Goal: Information Seeking & Learning: Learn about a topic

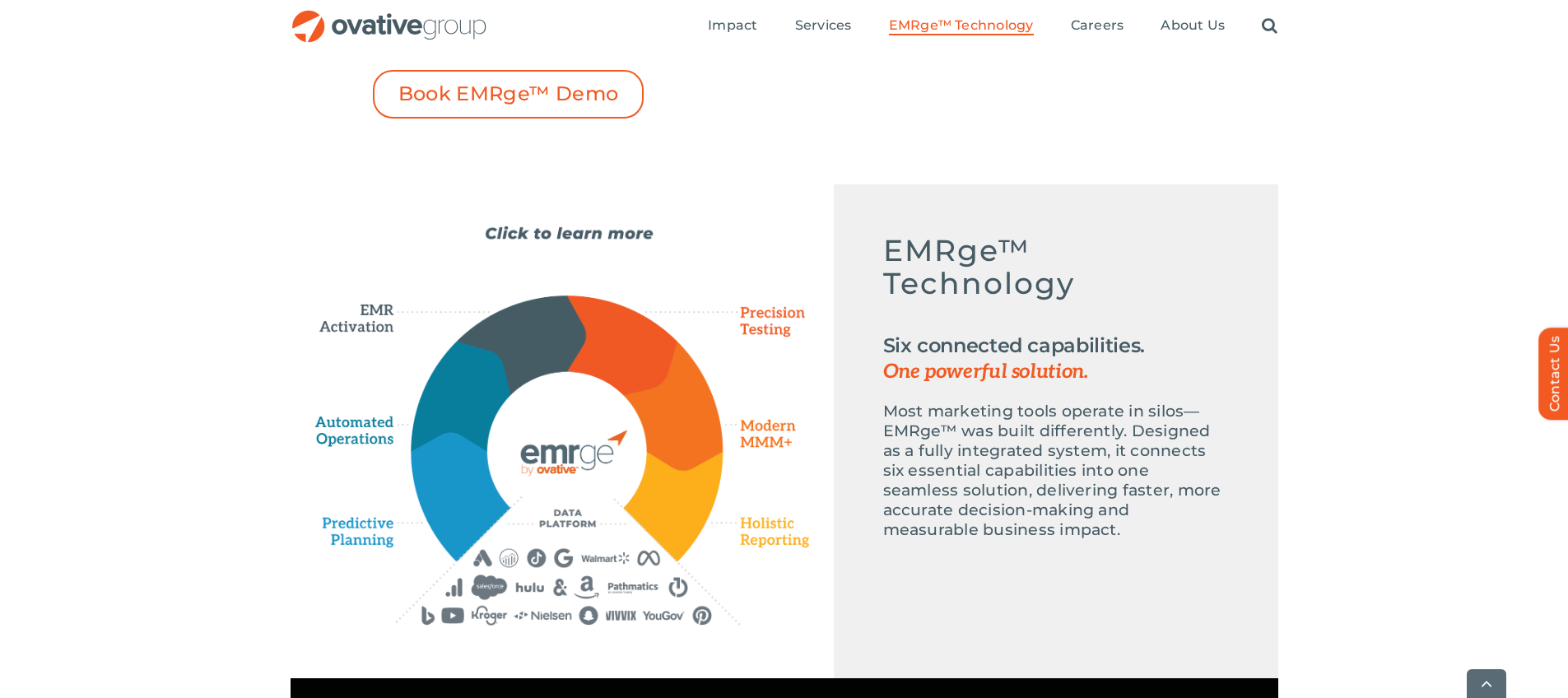
scroll to position [846, 0]
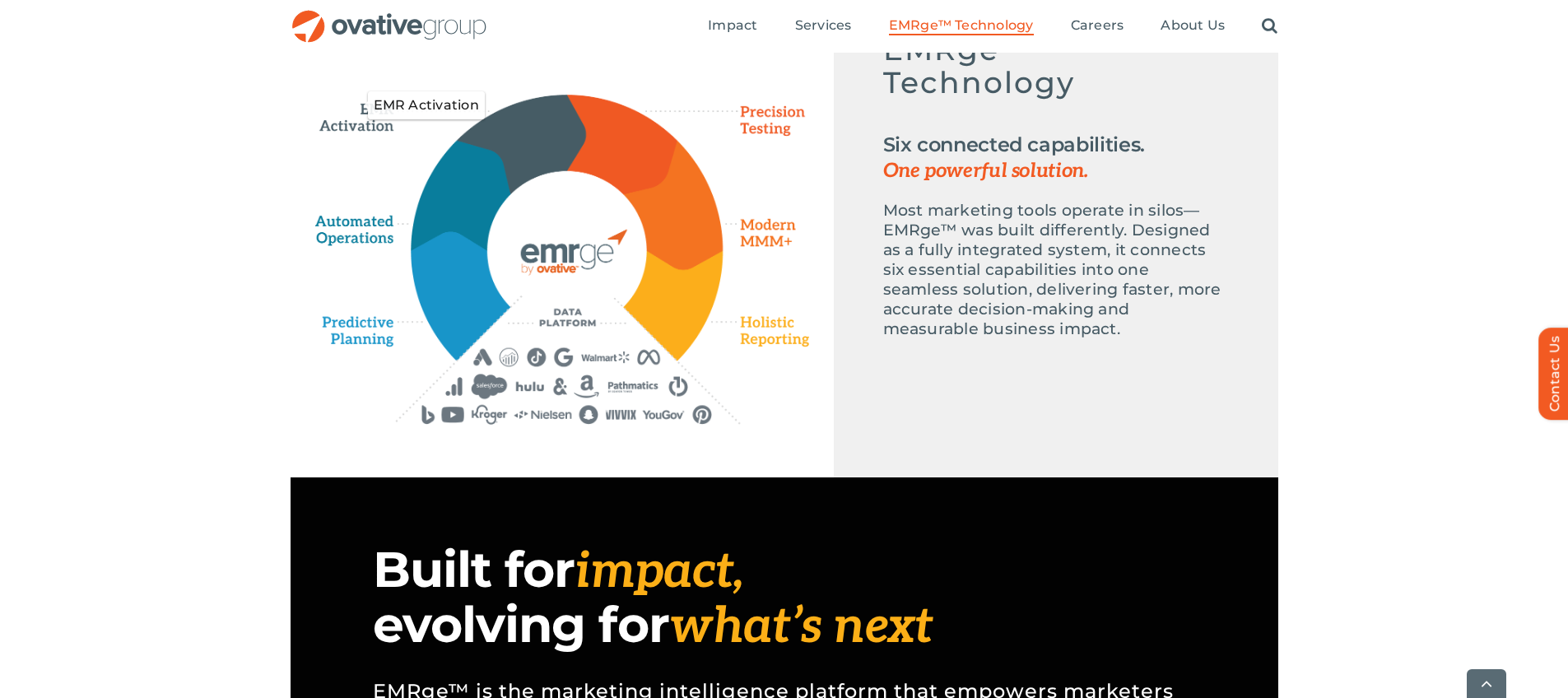
click at [361, 119] on icon "EMR Activation" at bounding box center [362, 105] width 94 height 56
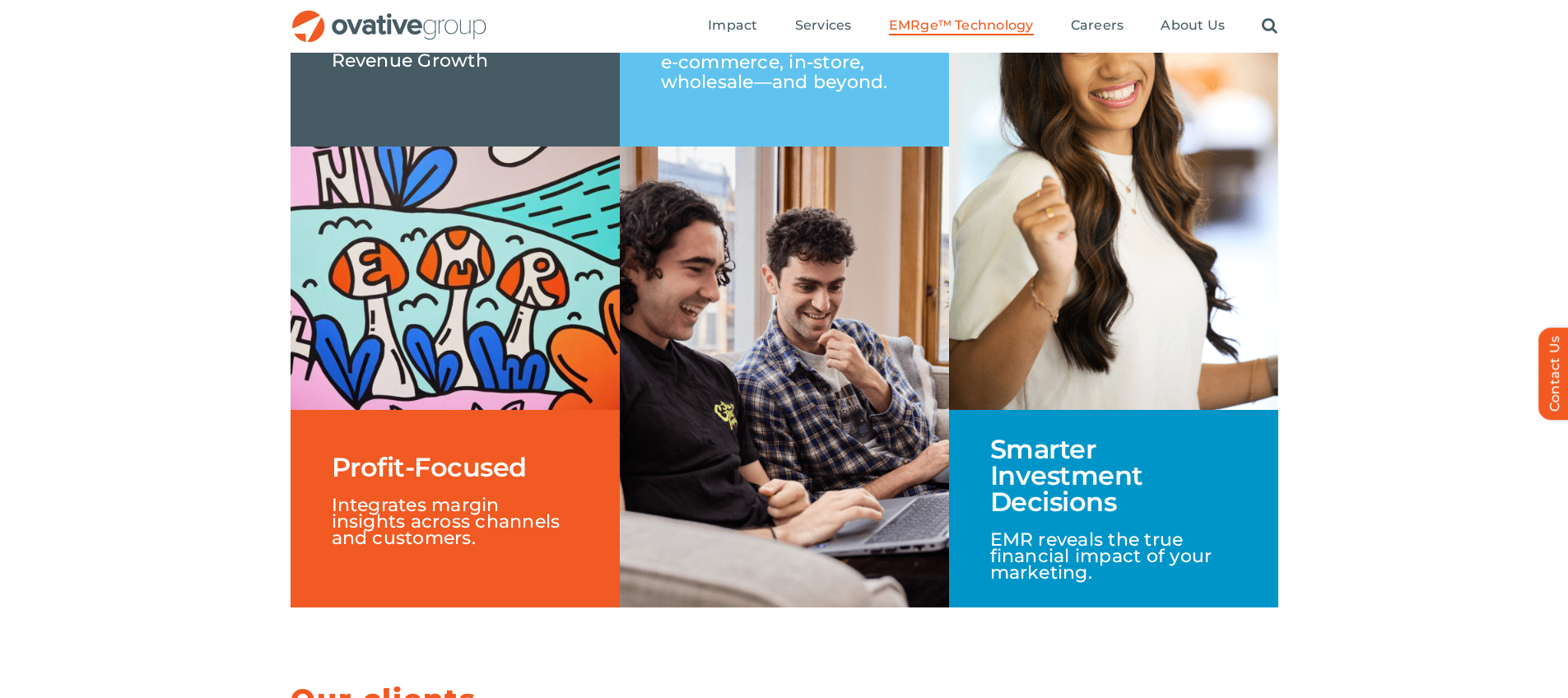
scroll to position [2129, 0]
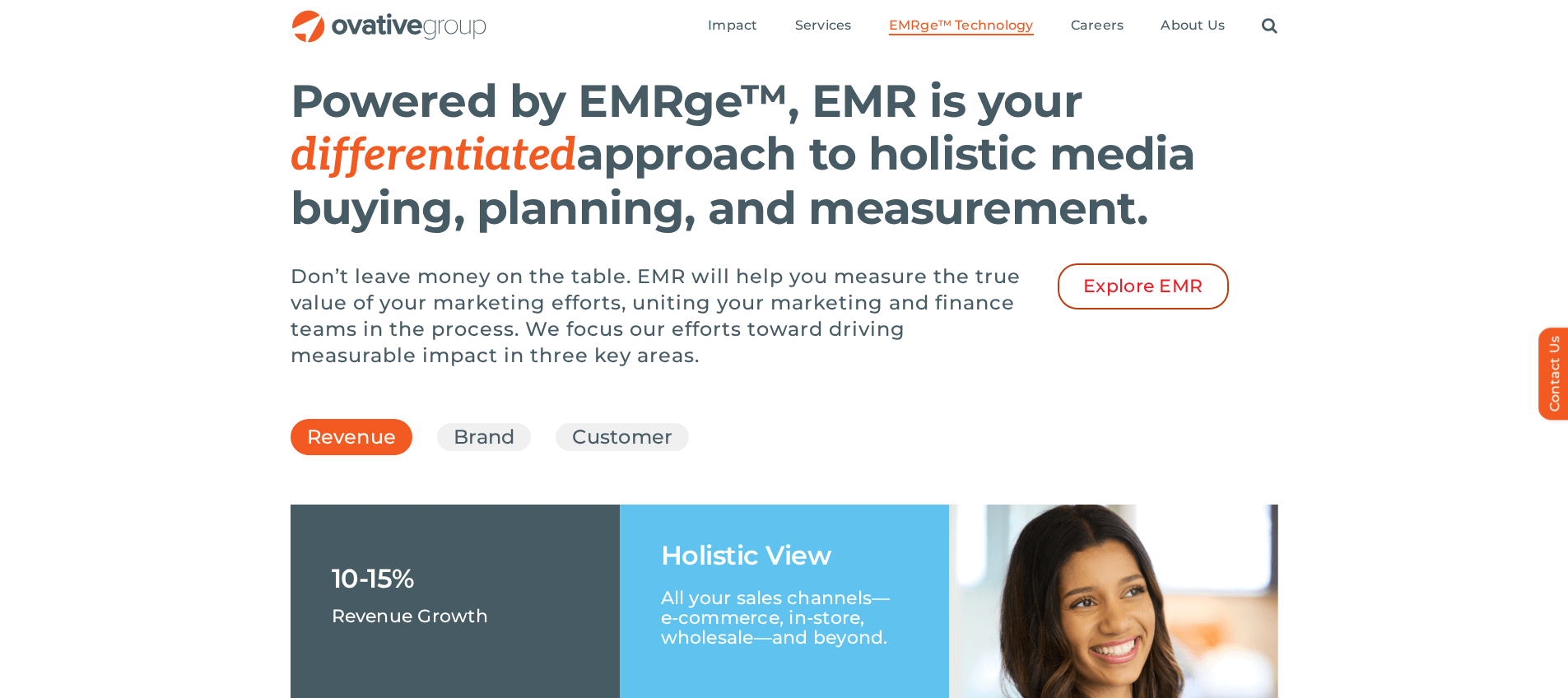
click at [1154, 297] on span "Explore EMR" at bounding box center [1143, 286] width 120 height 22
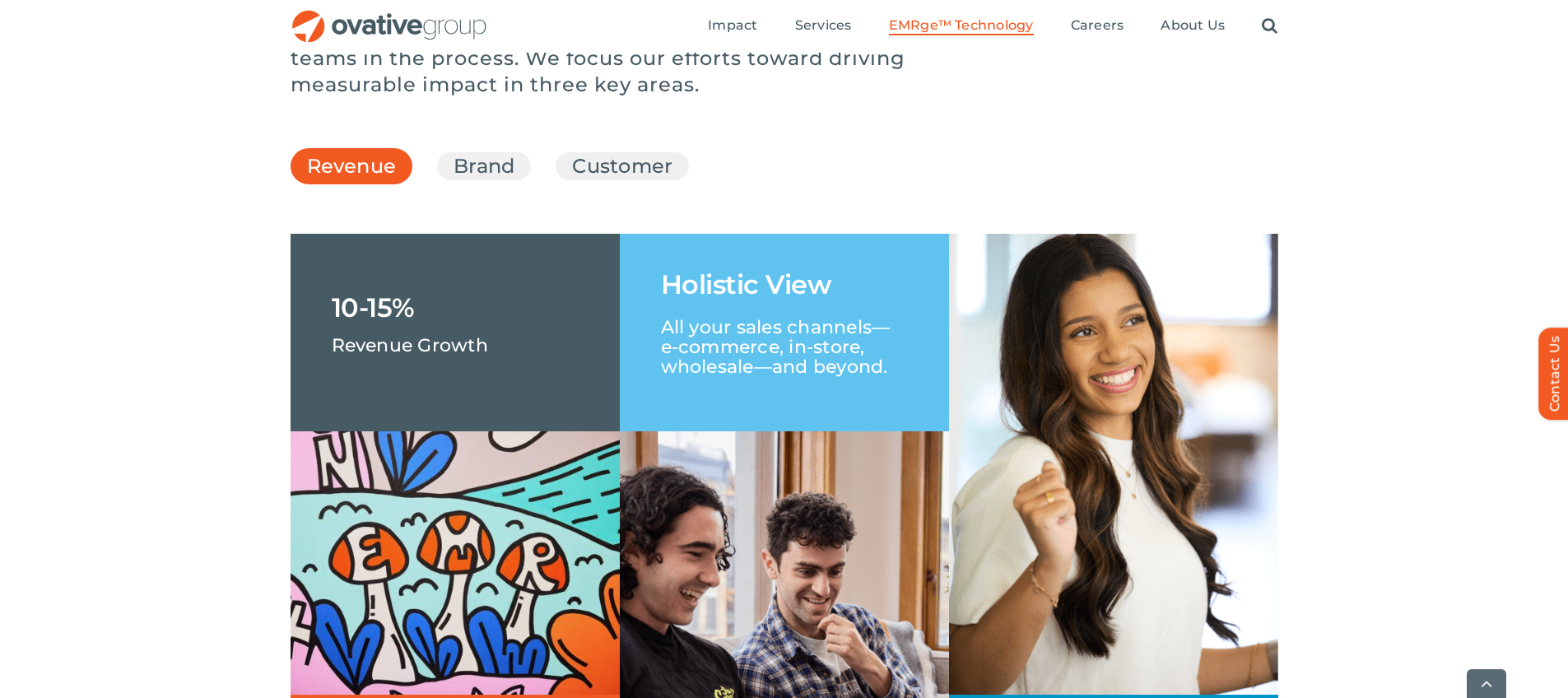
scroll to position [2408, 0]
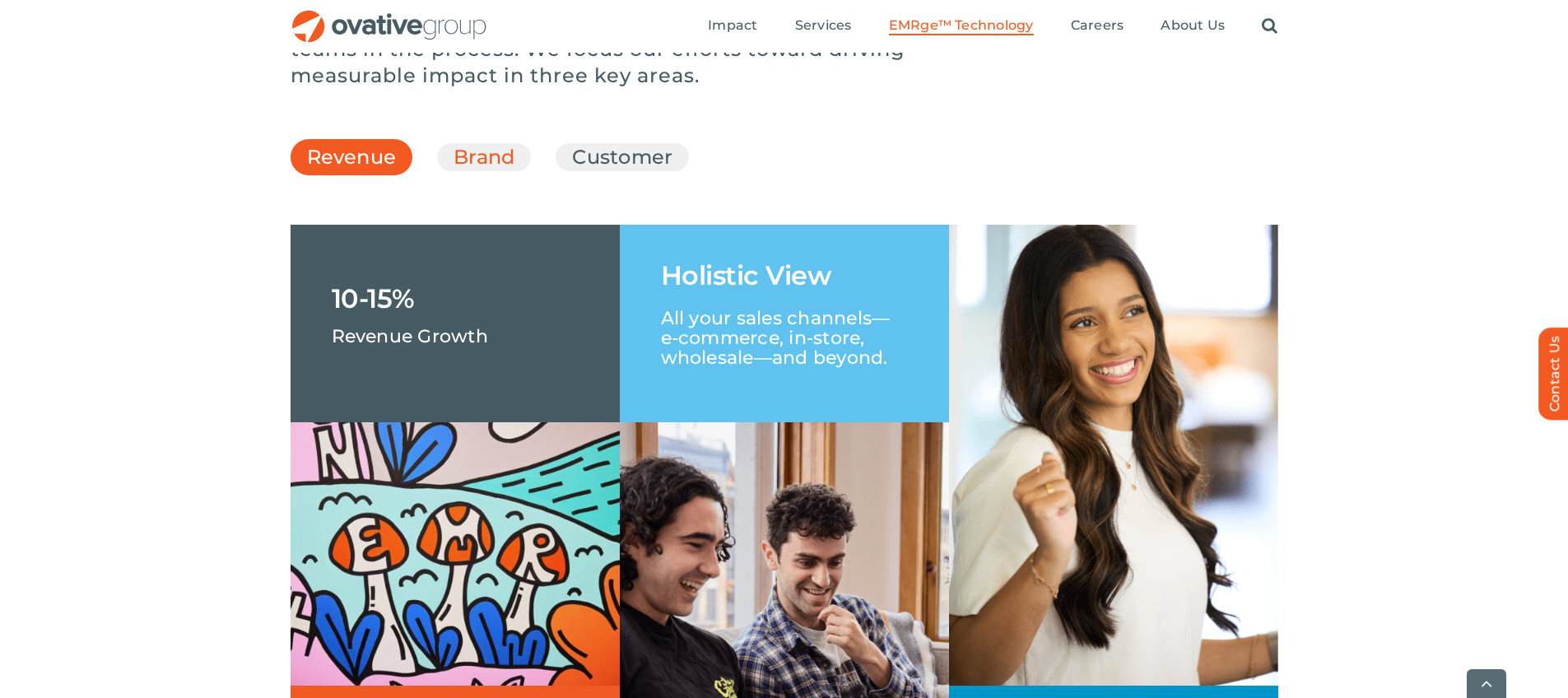
click at [468, 171] on link "Brand" at bounding box center [483, 157] width 61 height 28
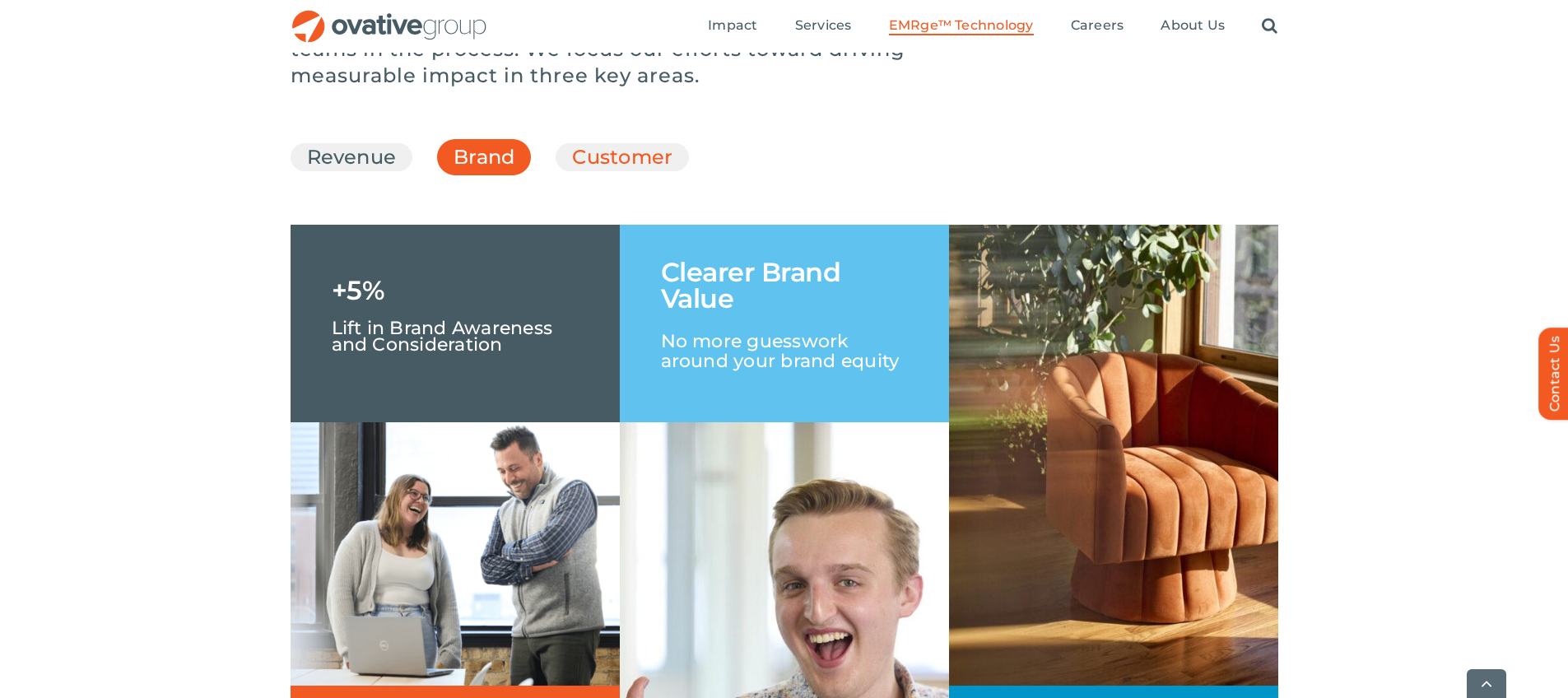
click at [614, 171] on link "Customer" at bounding box center [622, 157] width 100 height 28
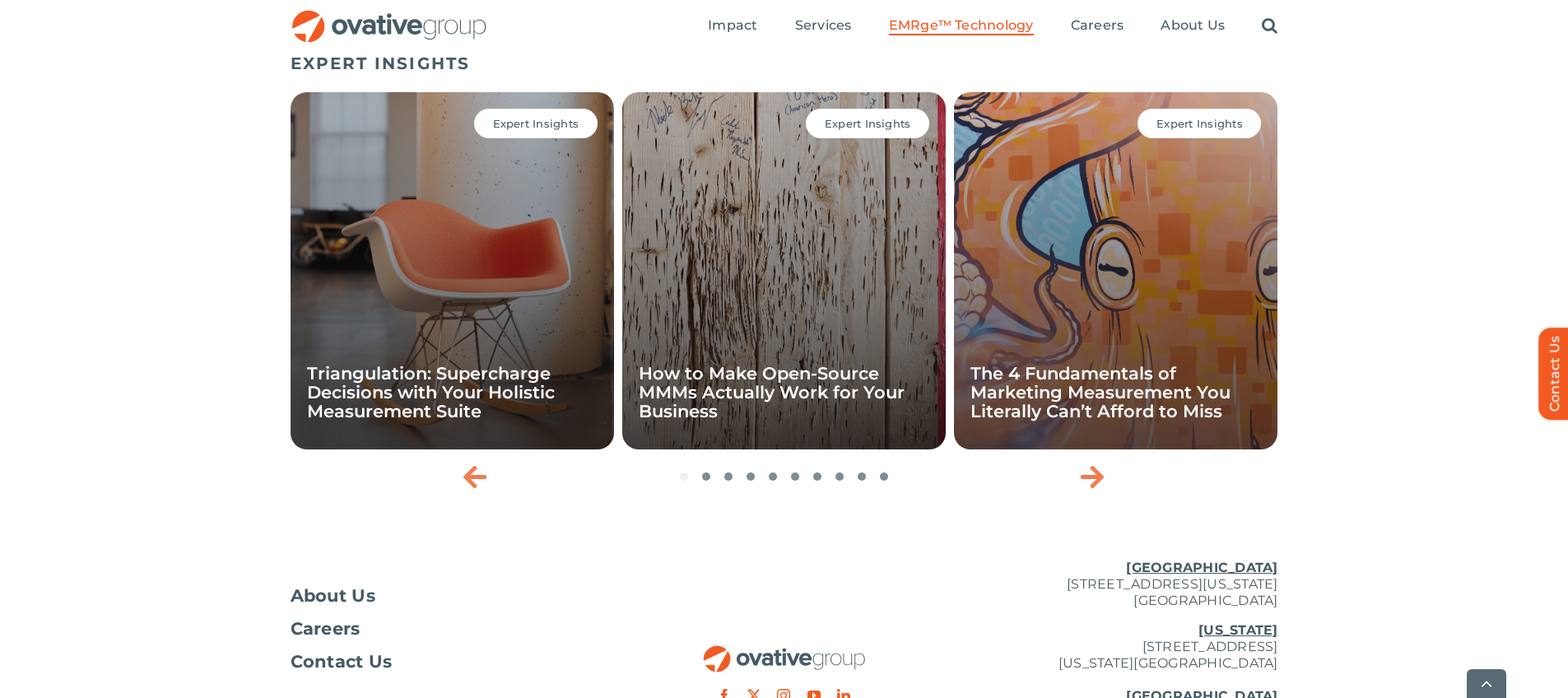
scroll to position [5528, 0]
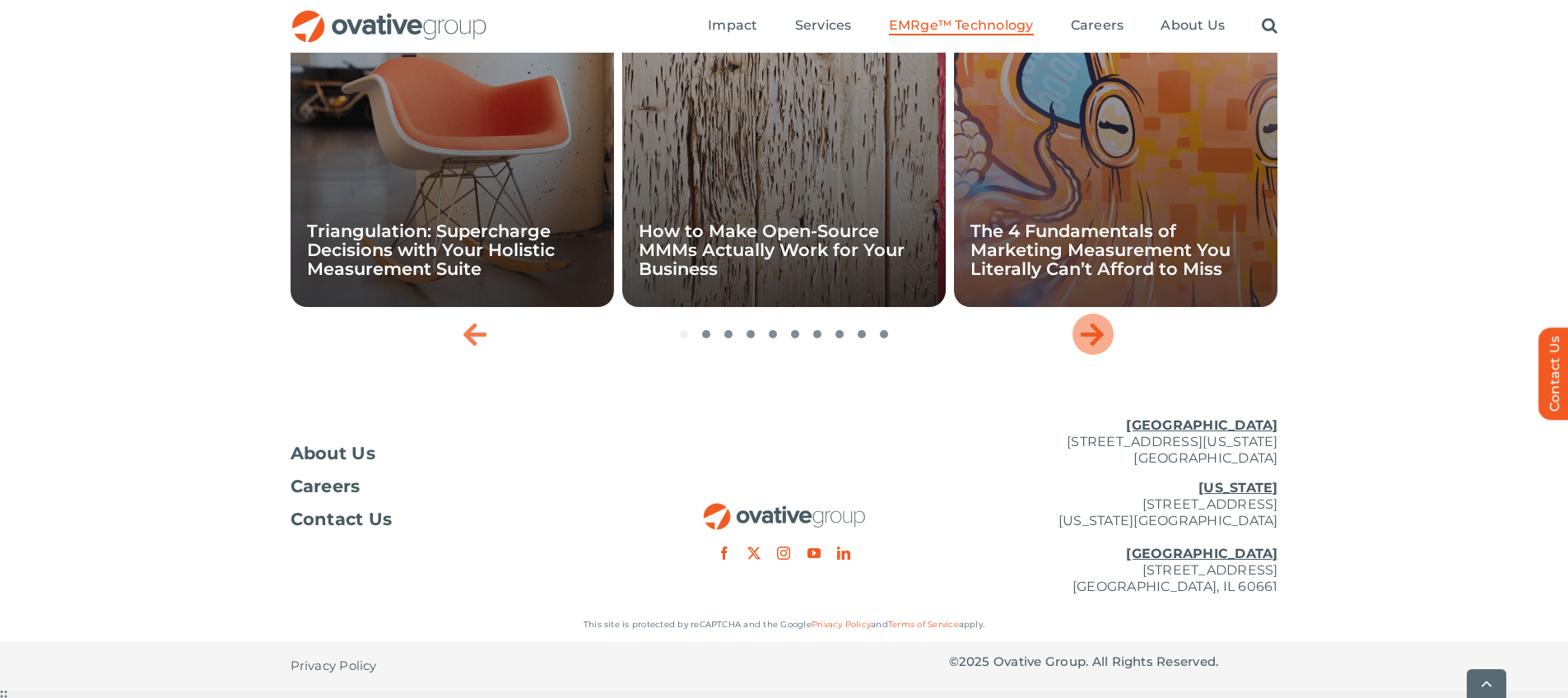
click at [1099, 347] on icon "Next slide" at bounding box center [1092, 333] width 23 height 26
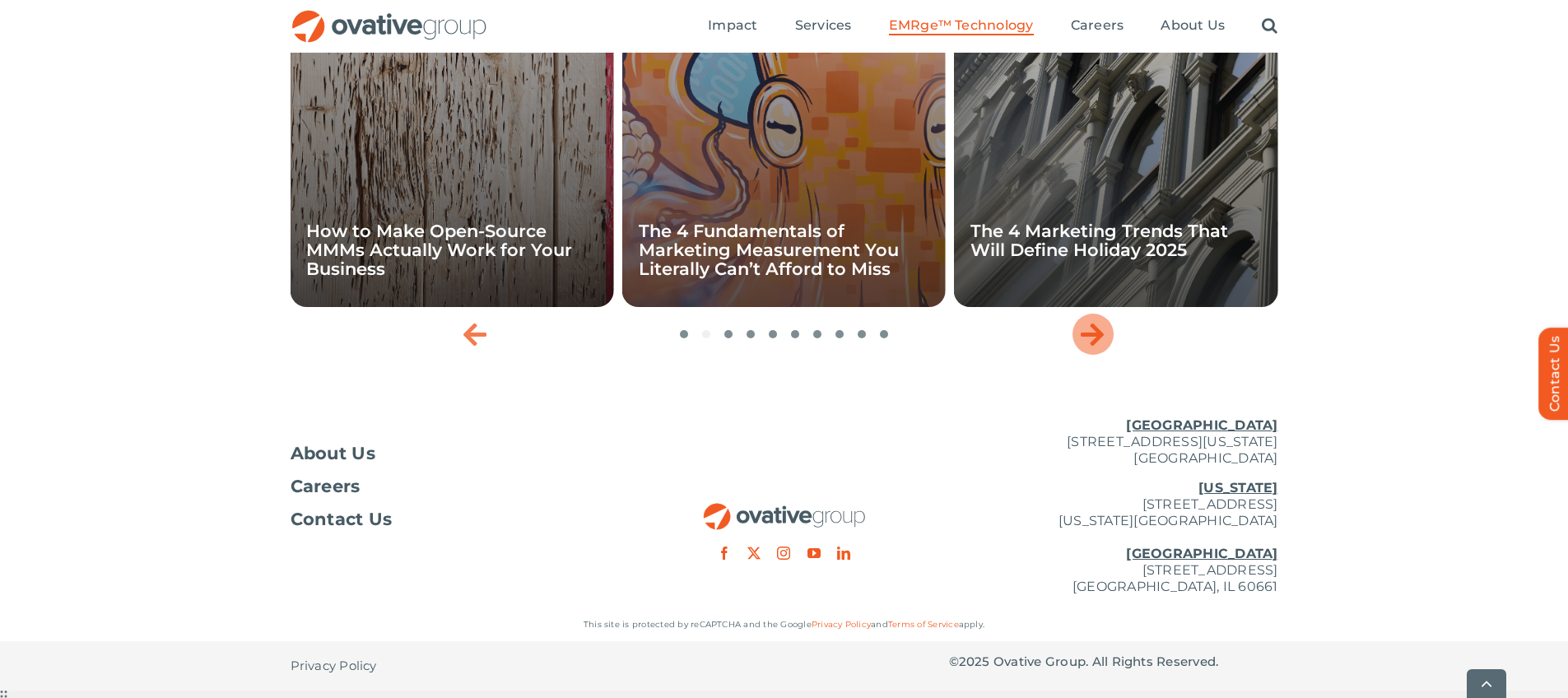
click at [1099, 347] on icon "Next slide" at bounding box center [1092, 333] width 23 height 26
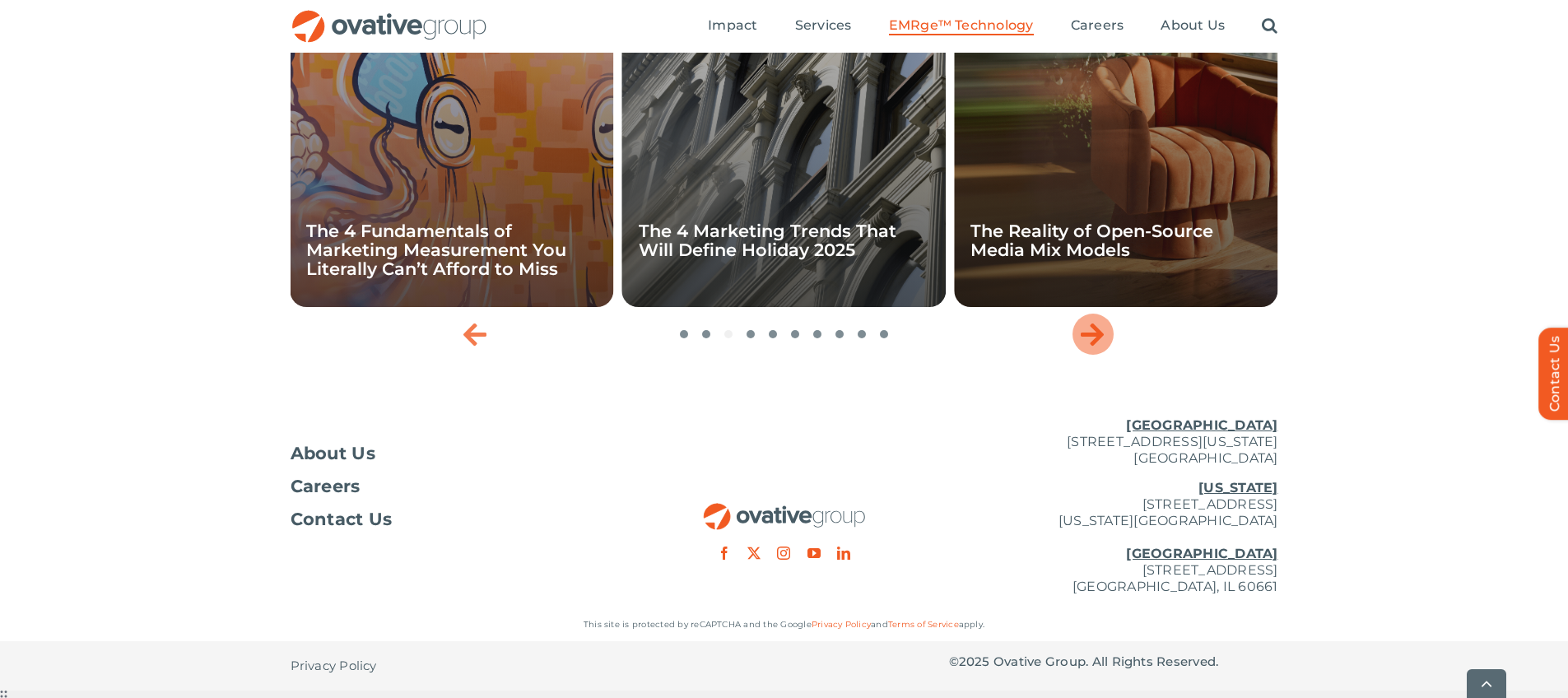
click at [1099, 347] on icon "Next slide" at bounding box center [1092, 333] width 23 height 26
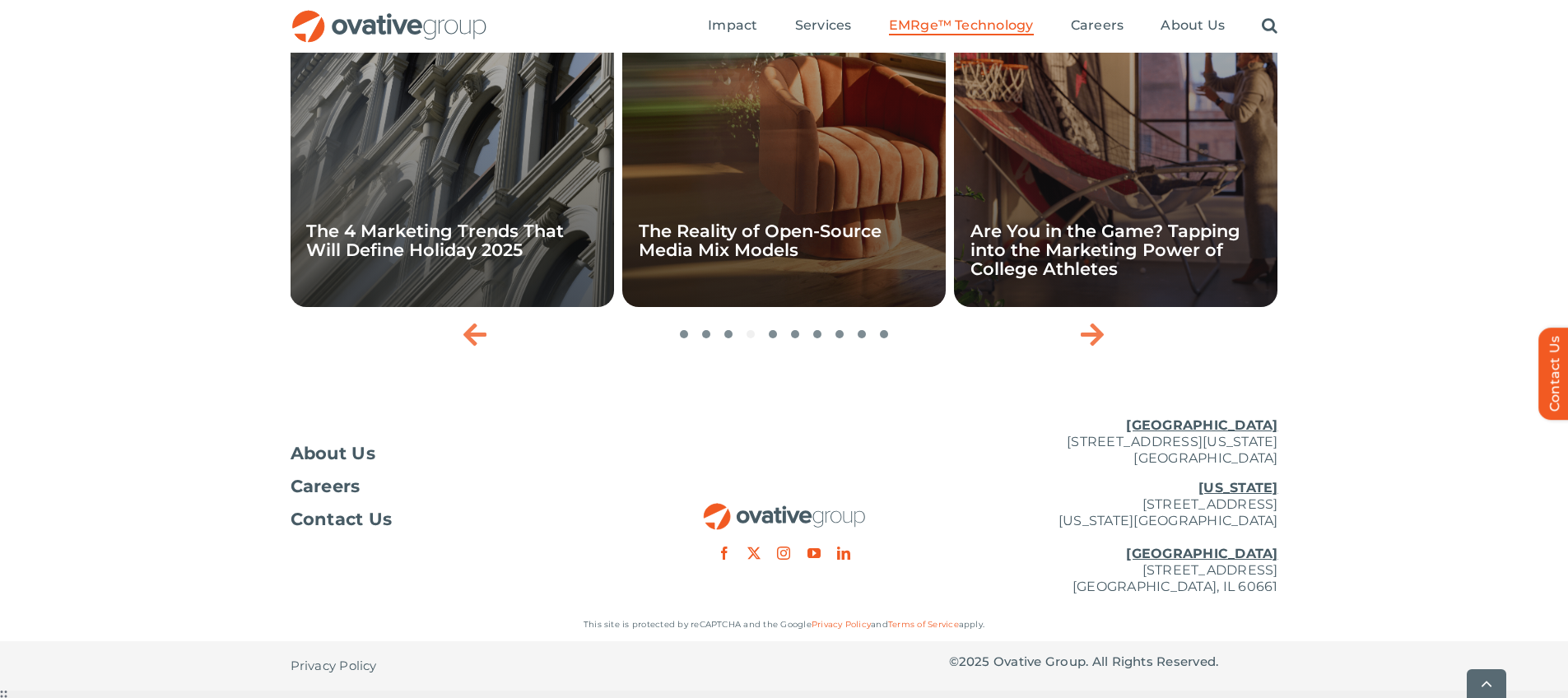
click at [846, 307] on div "Expert Insights The Reality of Open-Source Media Mix Models" at bounding box center [783, 128] width 323 height 357
click at [763, 260] on link "The Reality of Open-Source Media Mix Models" at bounding box center [760, 241] width 243 height 40
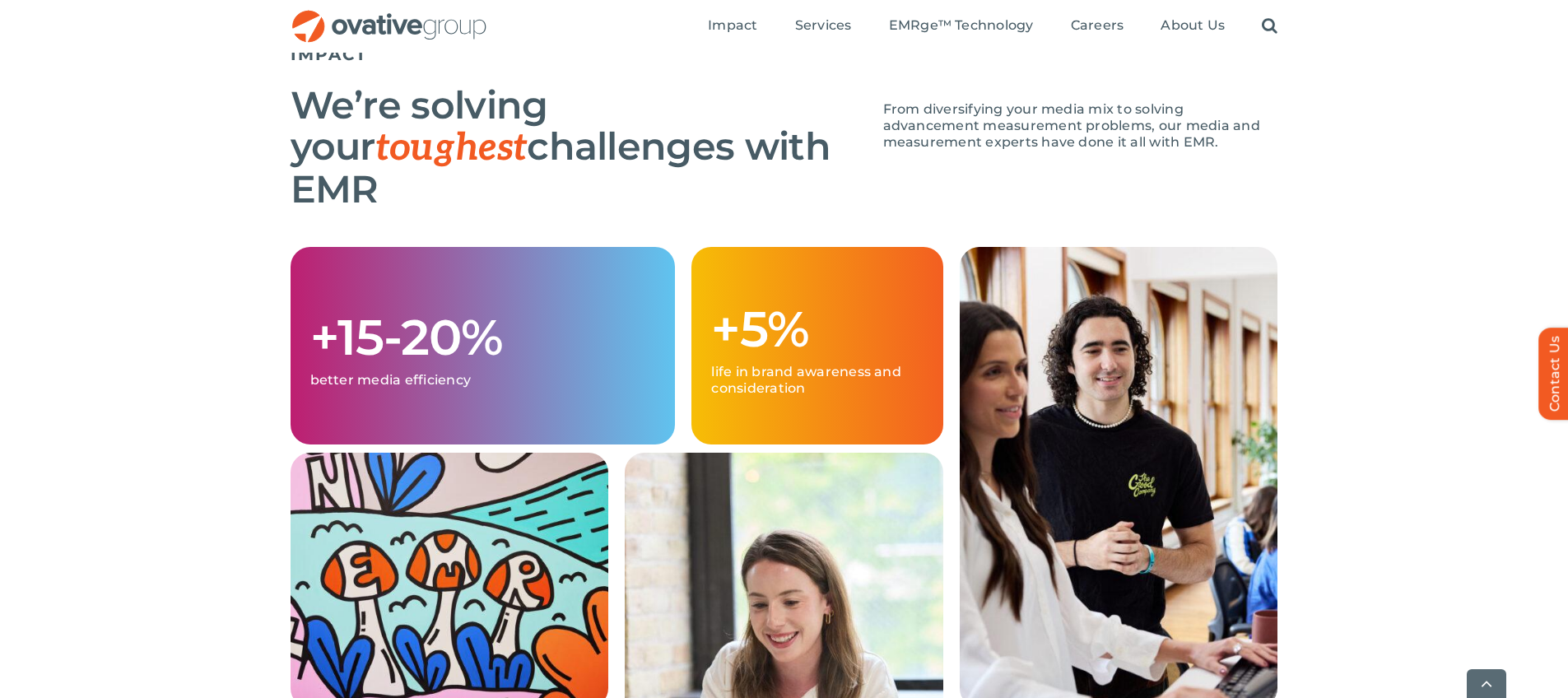
scroll to position [1487, 0]
click at [732, 387] on p "life in brand awareness and consideration" at bounding box center [817, 379] width 211 height 33
click at [816, 416] on div "+5% life in brand awareness and consideration" at bounding box center [817, 345] width 251 height 197
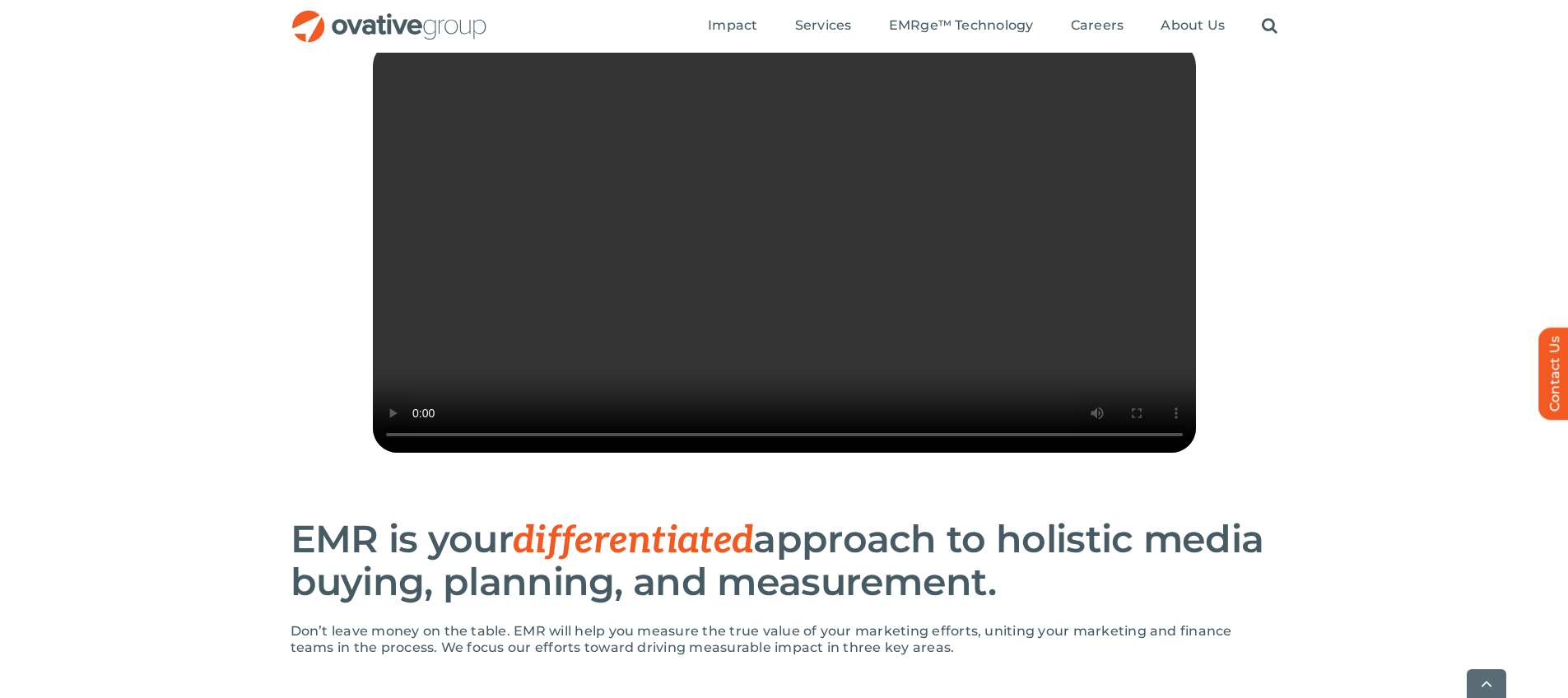
scroll to position [521, 0]
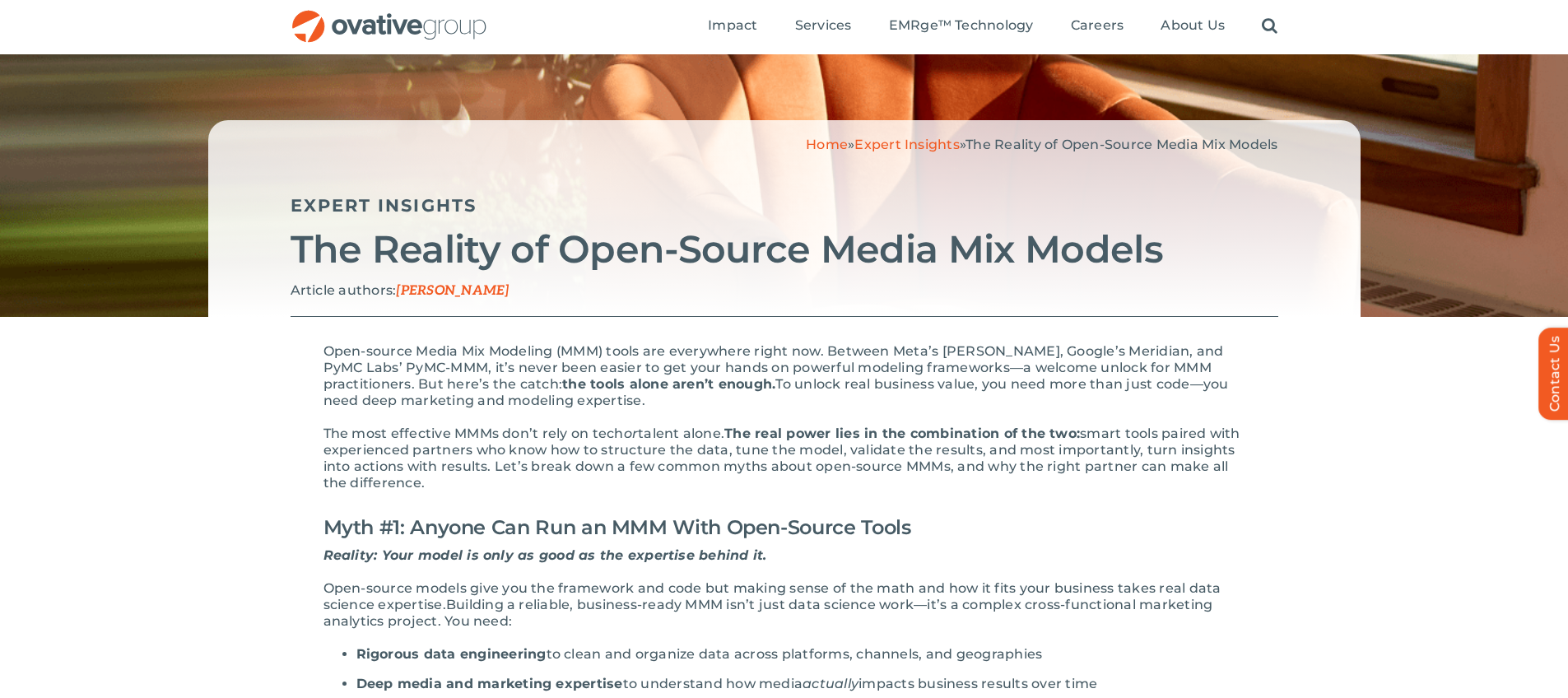
scroll to position [69, 0]
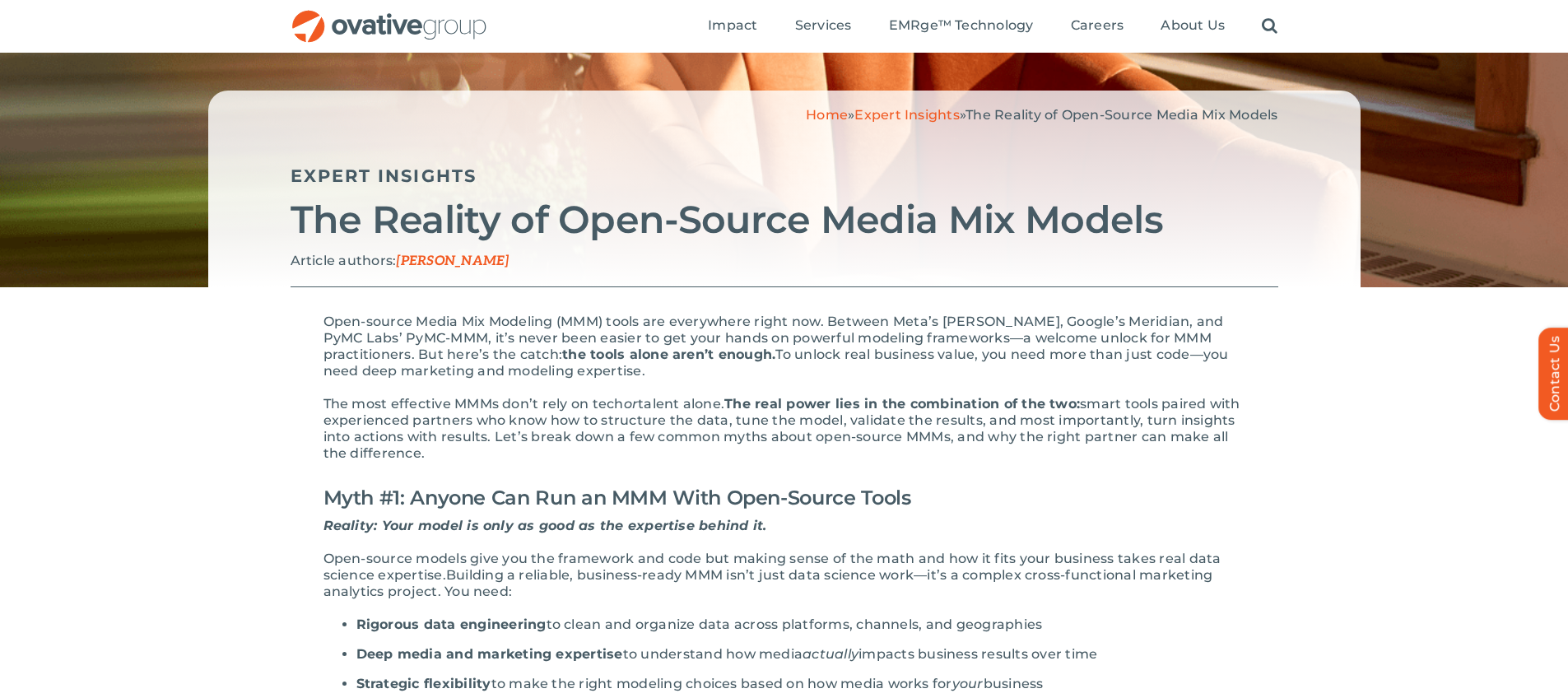
click at [431, 255] on span "Koel Ghosh" at bounding box center [452, 262] width 113 height 16
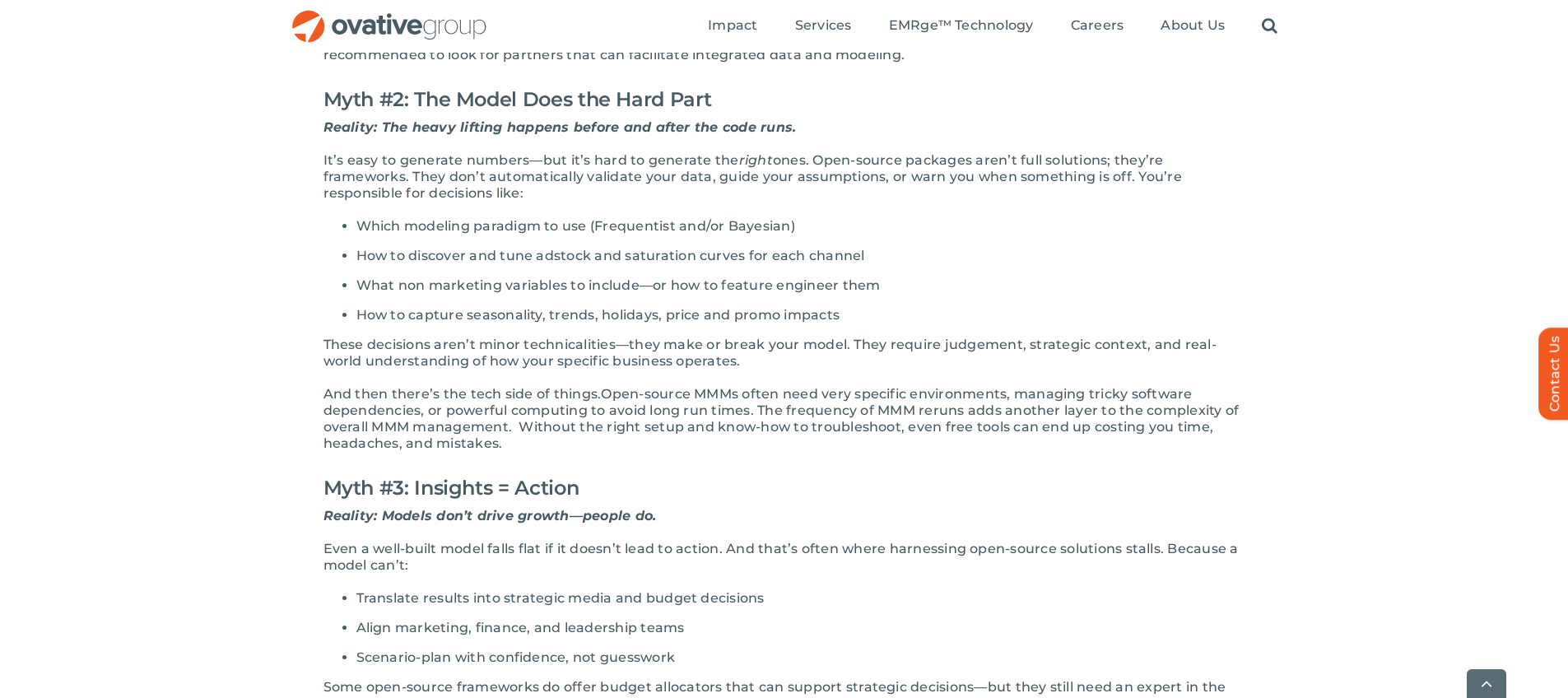
scroll to position [834, 0]
